Goal: Information Seeking & Learning: Learn about a topic

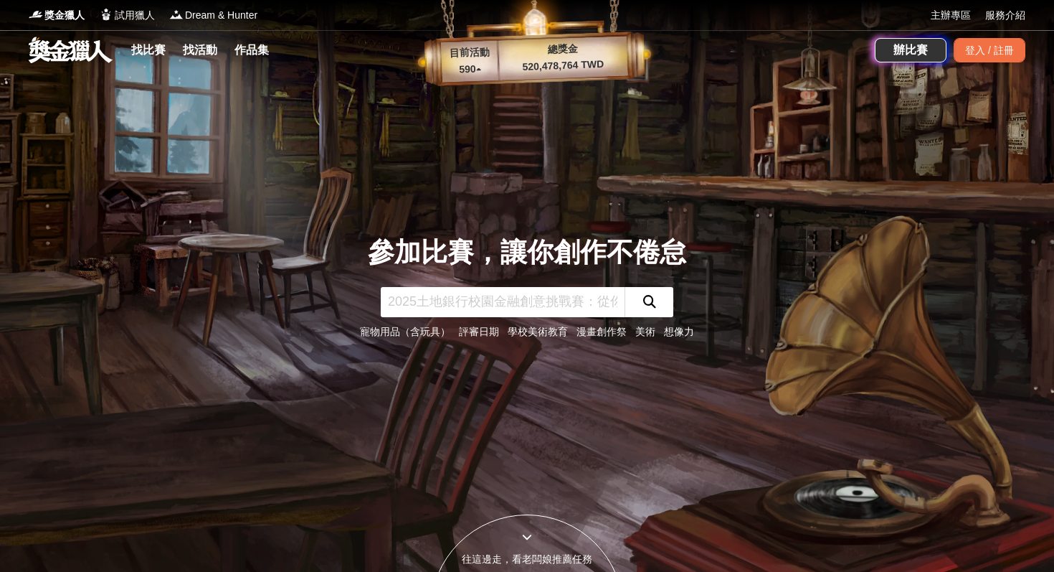
click at [422, 308] on input "text" at bounding box center [503, 302] width 244 height 30
type input "g"
type input "數據分析"
click button "submit" at bounding box center [649, 302] width 49 height 30
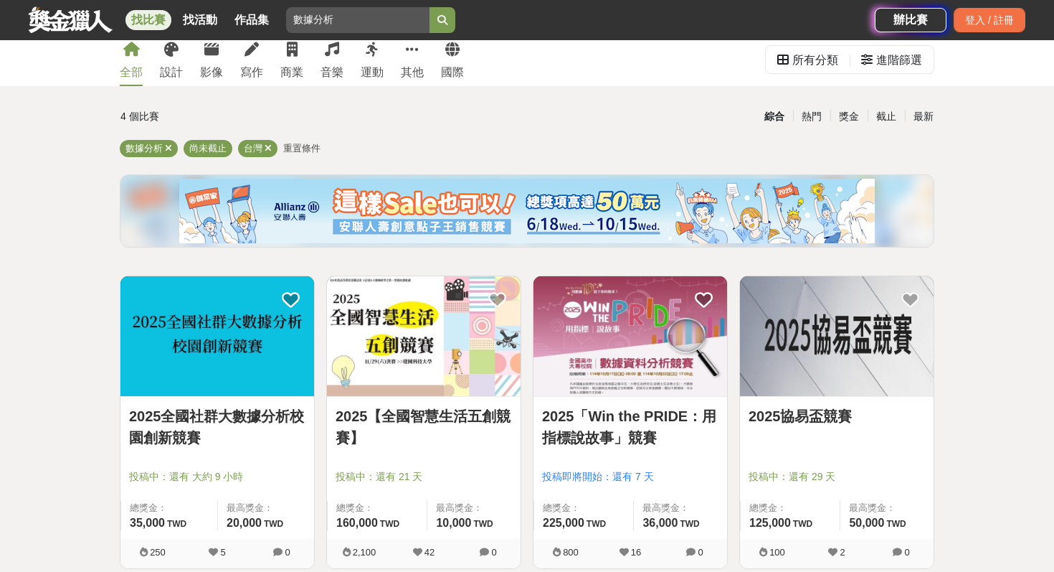
scroll to position [42, 0]
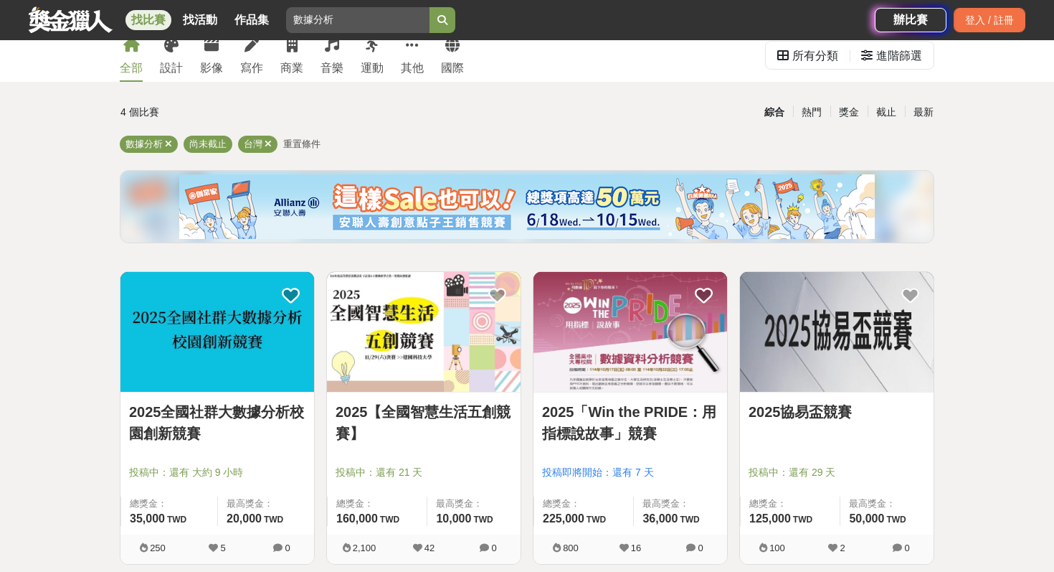
click at [640, 439] on link "2025「Win the PRIDE：用指標說故事」競賽" at bounding box center [630, 422] width 176 height 43
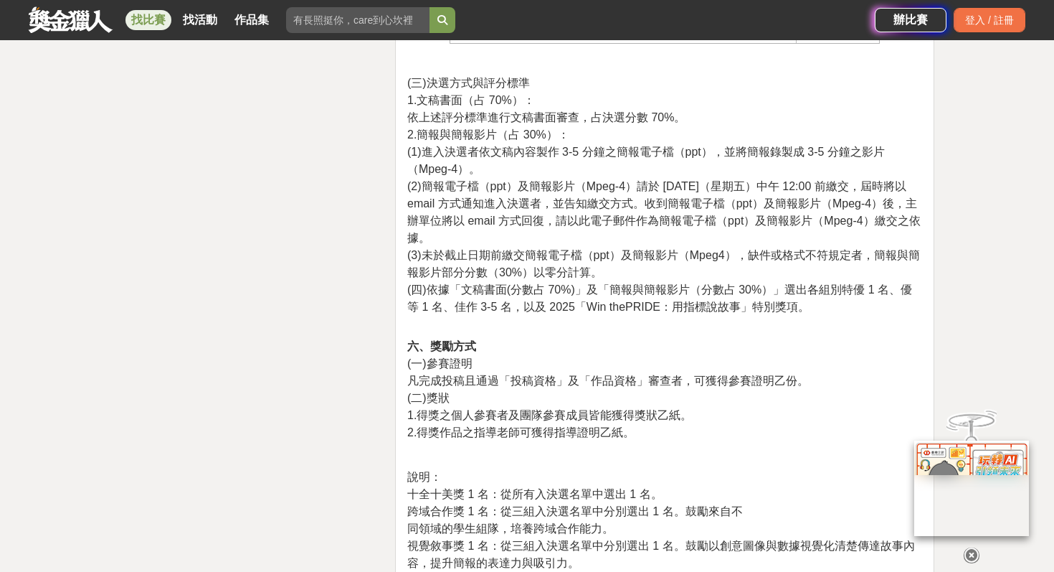
scroll to position [2807, 0]
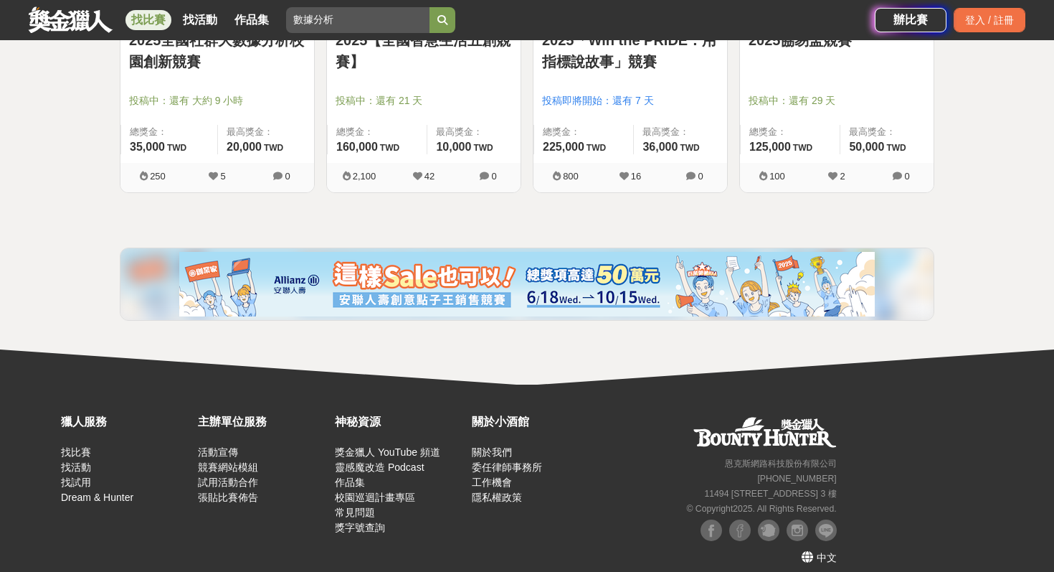
scroll to position [204, 0]
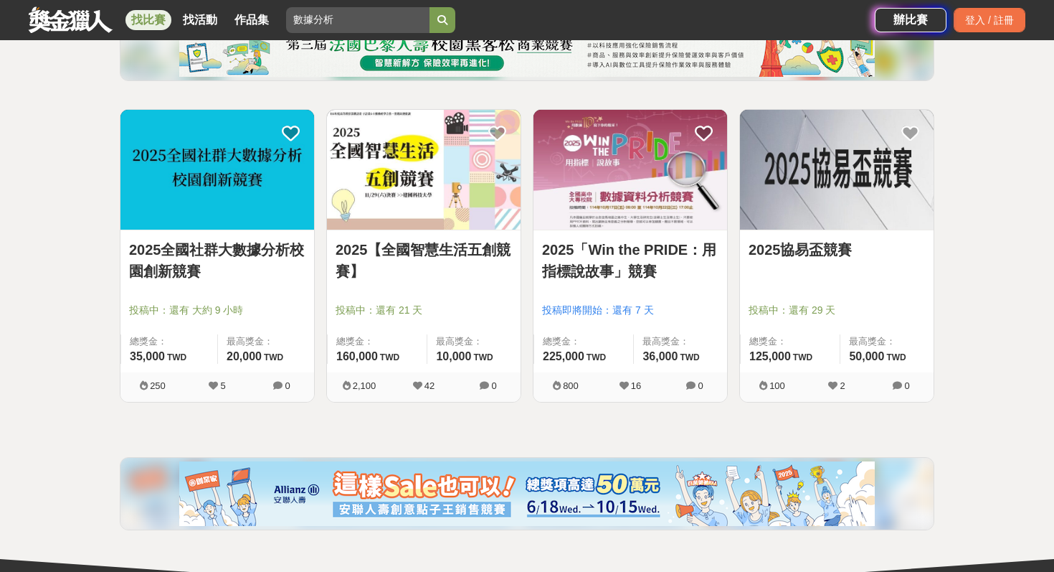
click at [209, 249] on link "2025全國社群大數據分析校園創新競賽" at bounding box center [217, 260] width 176 height 43
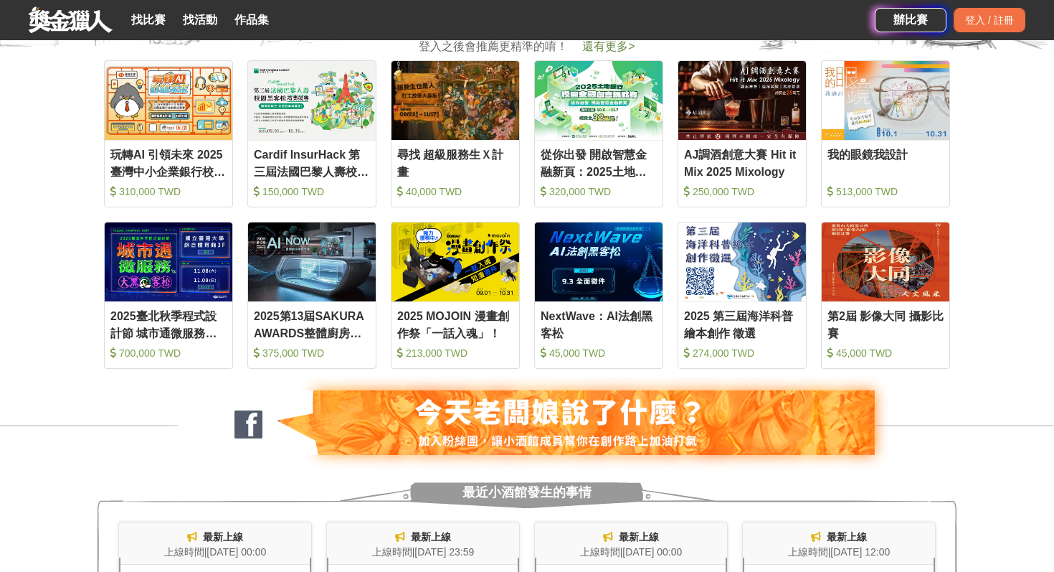
scroll to position [593, 0]
